Goal: Navigation & Orientation: Find specific page/section

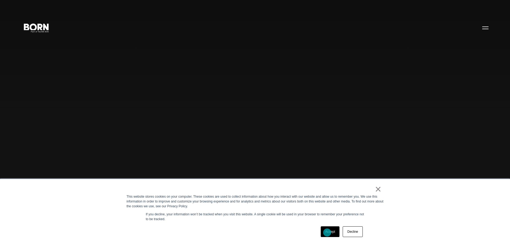
click at [327, 232] on link "Accept" at bounding box center [330, 231] width 19 height 11
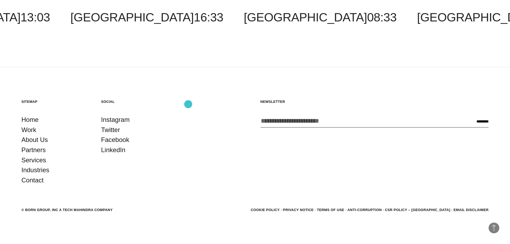
scroll to position [1689, 0]
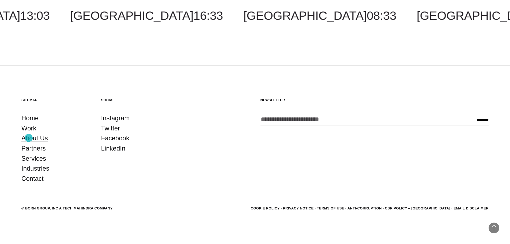
click at [29, 138] on link "About Us" at bounding box center [34, 138] width 27 height 10
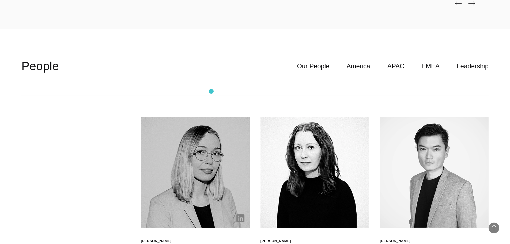
scroll to position [1527, 0]
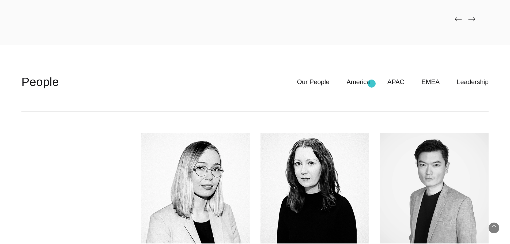
click at [370, 84] on link "America" at bounding box center [359, 82] width 24 height 10
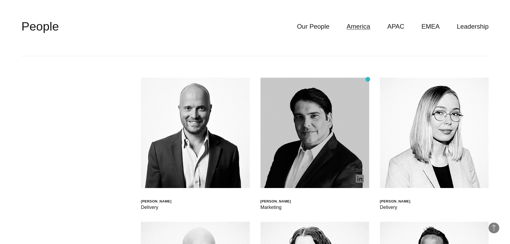
scroll to position [1580, 0]
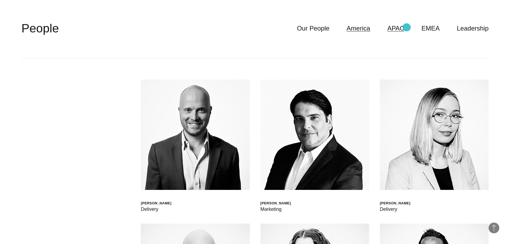
click at [405, 27] on link "APAC" at bounding box center [396, 28] width 17 height 10
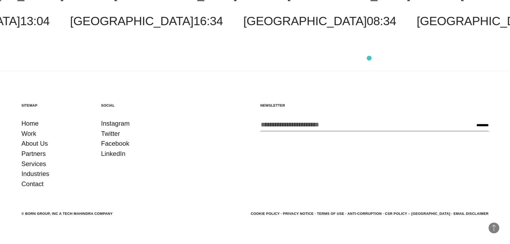
scroll to position [2173, 0]
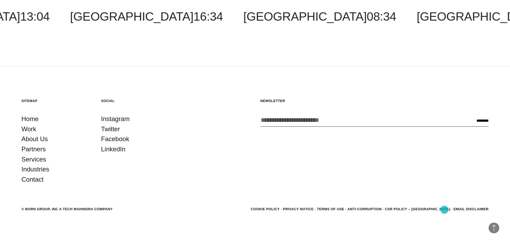
click at [445, 210] on link "CSR POLICY – [GEOGRAPHIC_DATA]" at bounding box center [417, 209] width 65 height 4
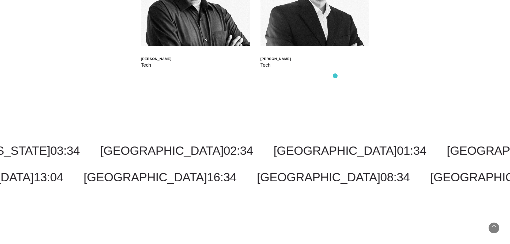
scroll to position [2010, 0]
